Goal: Transaction & Acquisition: Purchase product/service

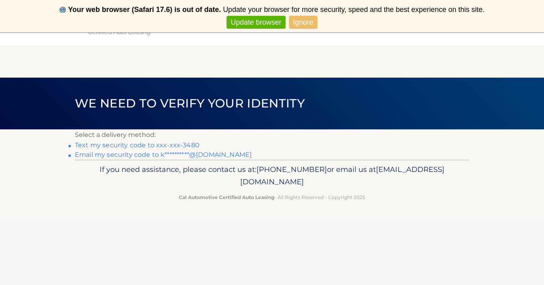
click at [179, 147] on link "Text my security code to xxx-xxx-3480" at bounding box center [137, 145] width 125 height 8
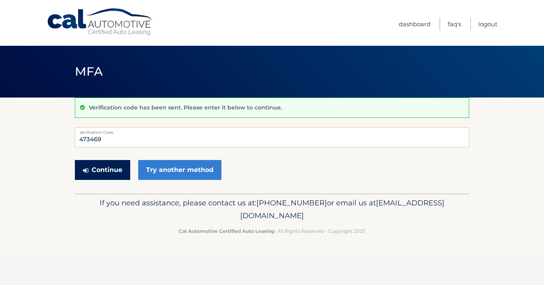
type input "473469"
click at [86, 166] on button "Continue" at bounding box center [102, 170] width 55 height 20
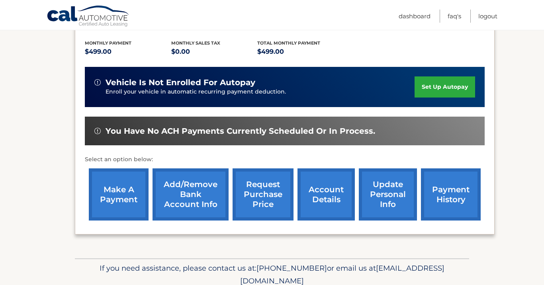
scroll to position [164, 0]
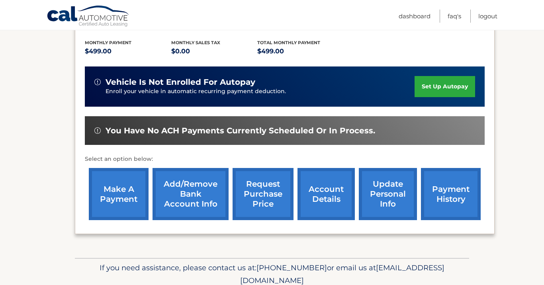
click at [129, 205] on link "make a payment" at bounding box center [119, 194] width 60 height 52
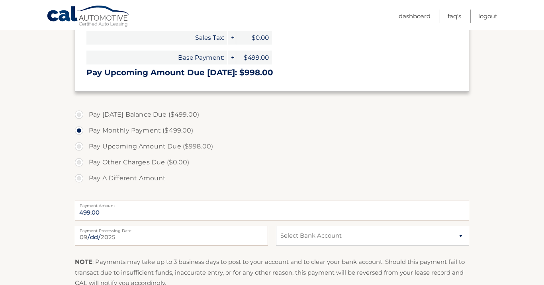
scroll to position [203, 0]
click at [81, 113] on label "Pay [DATE] Balance Due ($499.00)" at bounding box center [272, 114] width 394 height 16
click at [81, 113] on input "Pay [DATE] Balance Due ($499.00)" at bounding box center [82, 112] width 8 height 13
radio input "true"
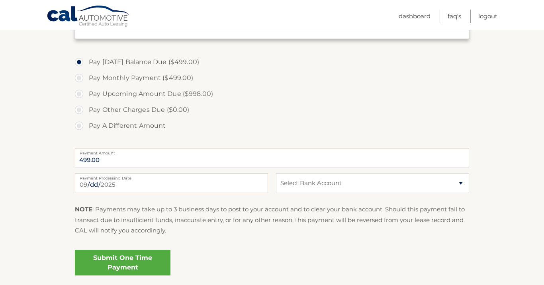
scroll to position [256, 0]
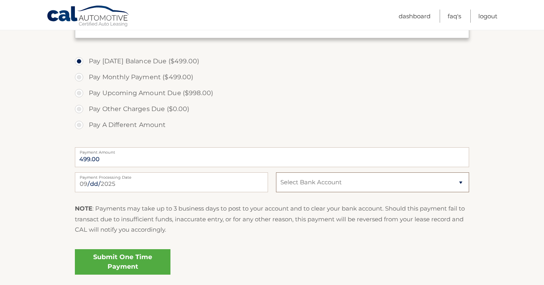
select select "ODhkNzE5YjMtNGM5YS00YTkyLWFmNjktOWZhMDlkNGZlZWI3"
click at [139, 262] on link "Submit One Time Payment" at bounding box center [122, 261] width 95 height 25
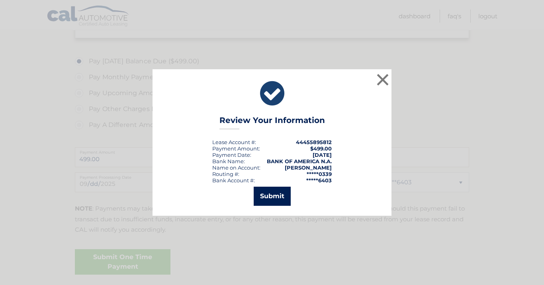
click at [279, 195] on button "Submit" at bounding box center [271, 196] width 37 height 19
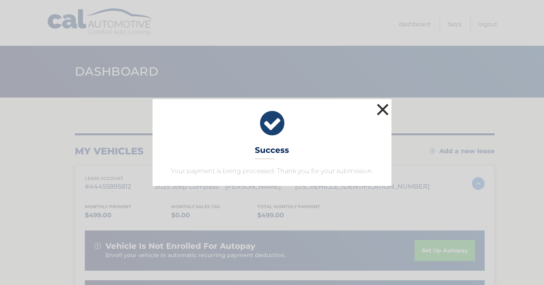
click at [382, 107] on button "×" at bounding box center [382, 109] width 16 height 16
